Goal: Task Accomplishment & Management: Complete application form

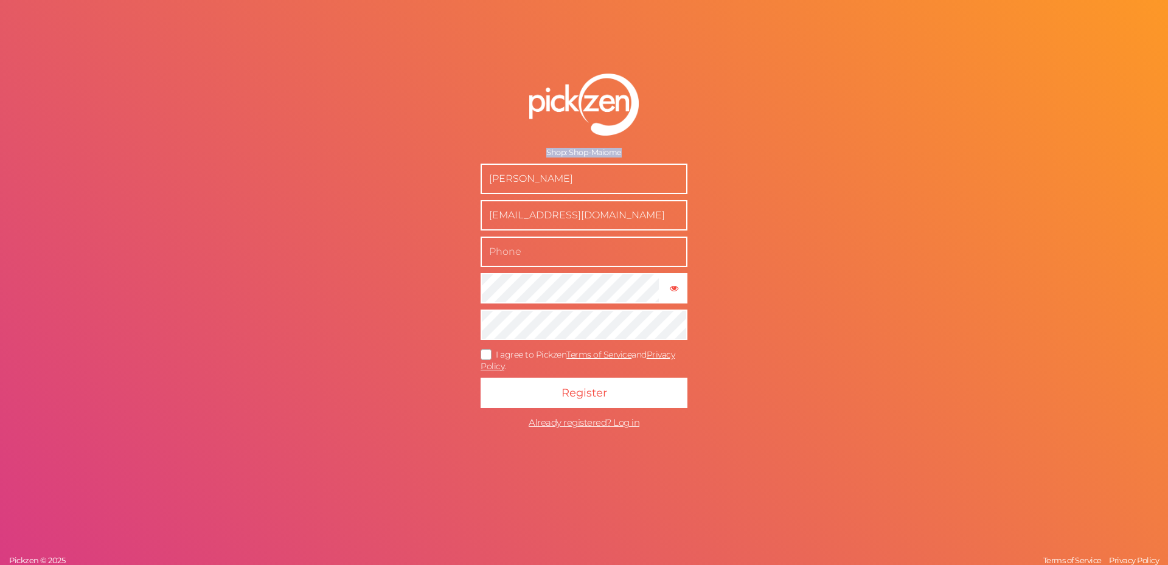
drag, startPoint x: 541, startPoint y: 139, endPoint x: 629, endPoint y: 155, distance: 89.6
click at [629, 155] on form "Shop: Shop-Maiome [PERSON_NAME] [EMAIL_ADDRESS][DOMAIN_NAME] × Show password I …" at bounding box center [584, 254] width 304 height 410
click at [629, 155] on div "Shop: Shop-Maiome" at bounding box center [584, 153] width 207 height 10
click at [606, 175] on input "[PERSON_NAME]" at bounding box center [584, 179] width 207 height 30
click at [618, 210] on input "[EMAIL_ADDRESS][DOMAIN_NAME]" at bounding box center [584, 215] width 207 height 30
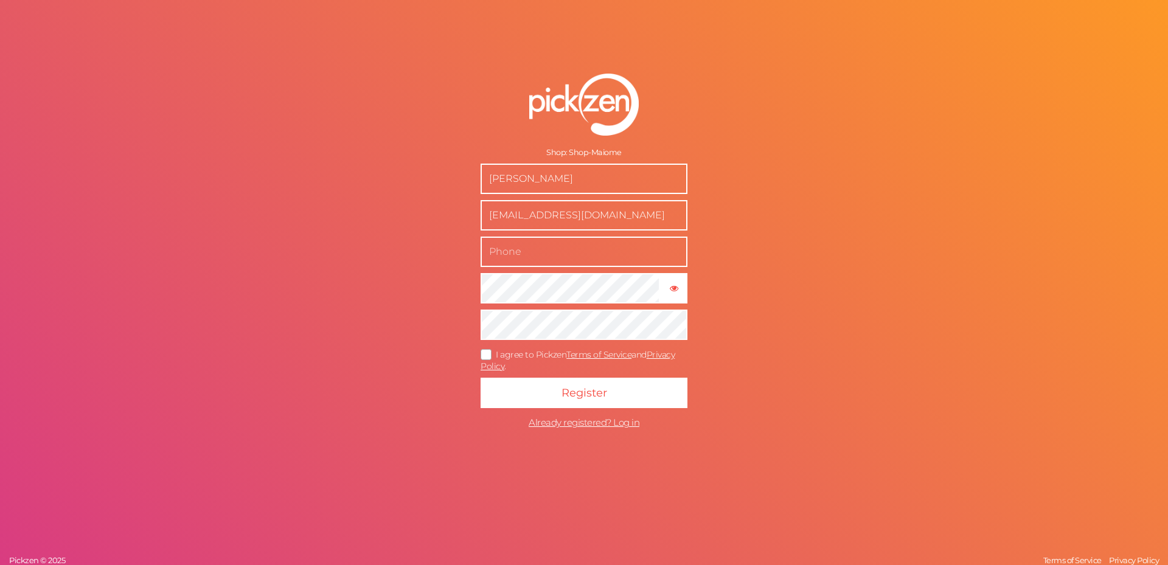
drag, startPoint x: 605, startPoint y: 235, endPoint x: 600, endPoint y: 247, distance: 12.5
click at [605, 236] on form "Shop: Shop-Maiome [PERSON_NAME] [EMAIL_ADDRESS][DOMAIN_NAME] × Show password I …" at bounding box center [584, 254] width 304 height 410
click at [597, 251] on input "text" at bounding box center [584, 252] width 207 height 30
click at [840, 218] on div "Shop: Shop-Maiome Adam Killpartrick akillpartrick@gmail.com × Show password I a…" at bounding box center [584, 282] width 1168 height 565
